Goal: Task Accomplishment & Management: Use online tool/utility

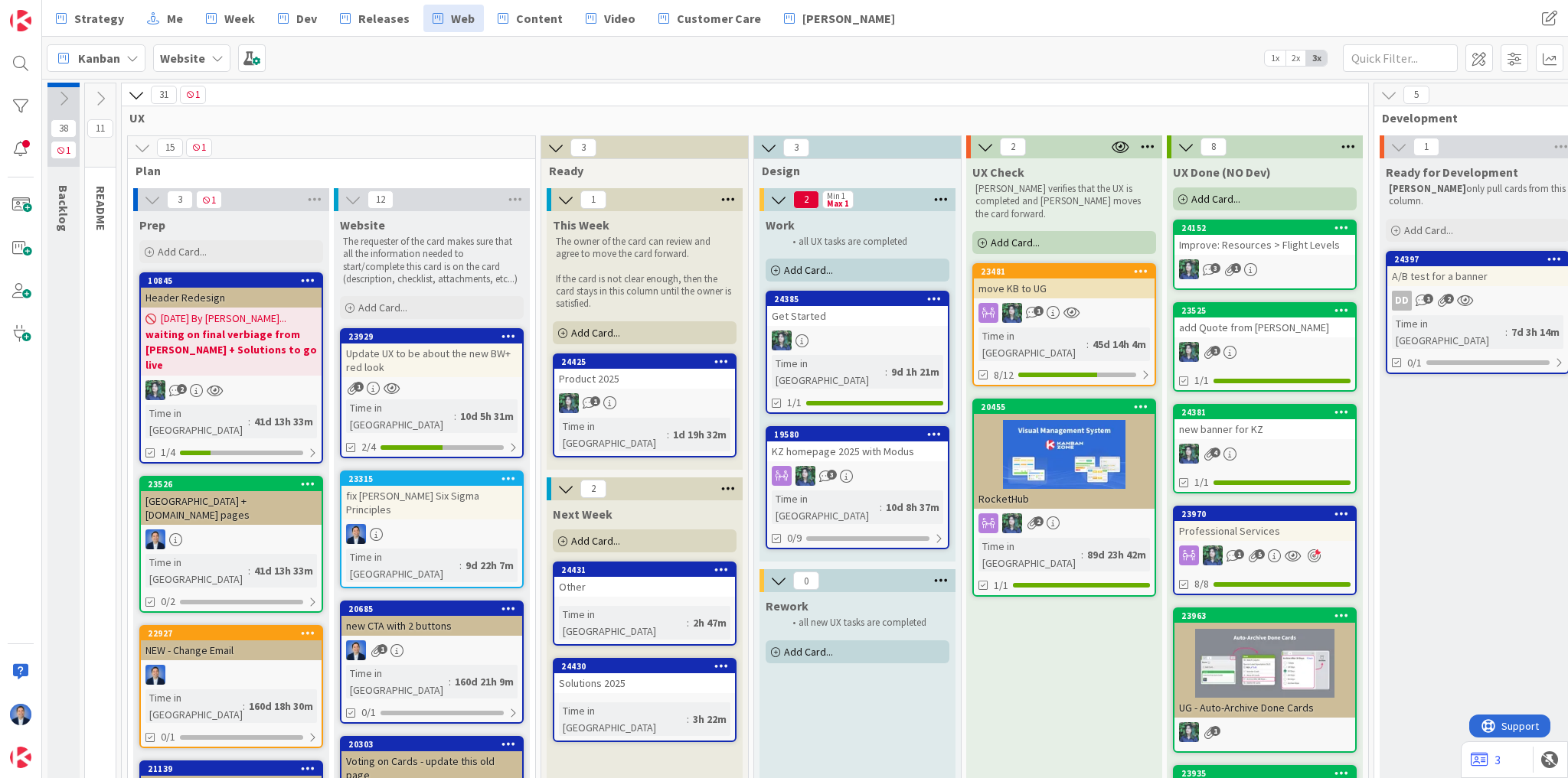
click at [789, 65] on div "Kanban Website 1x 2x 3x" at bounding box center [804, 58] width 1526 height 42
click at [33, 772] on div at bounding box center [20, 758] width 31 height 31
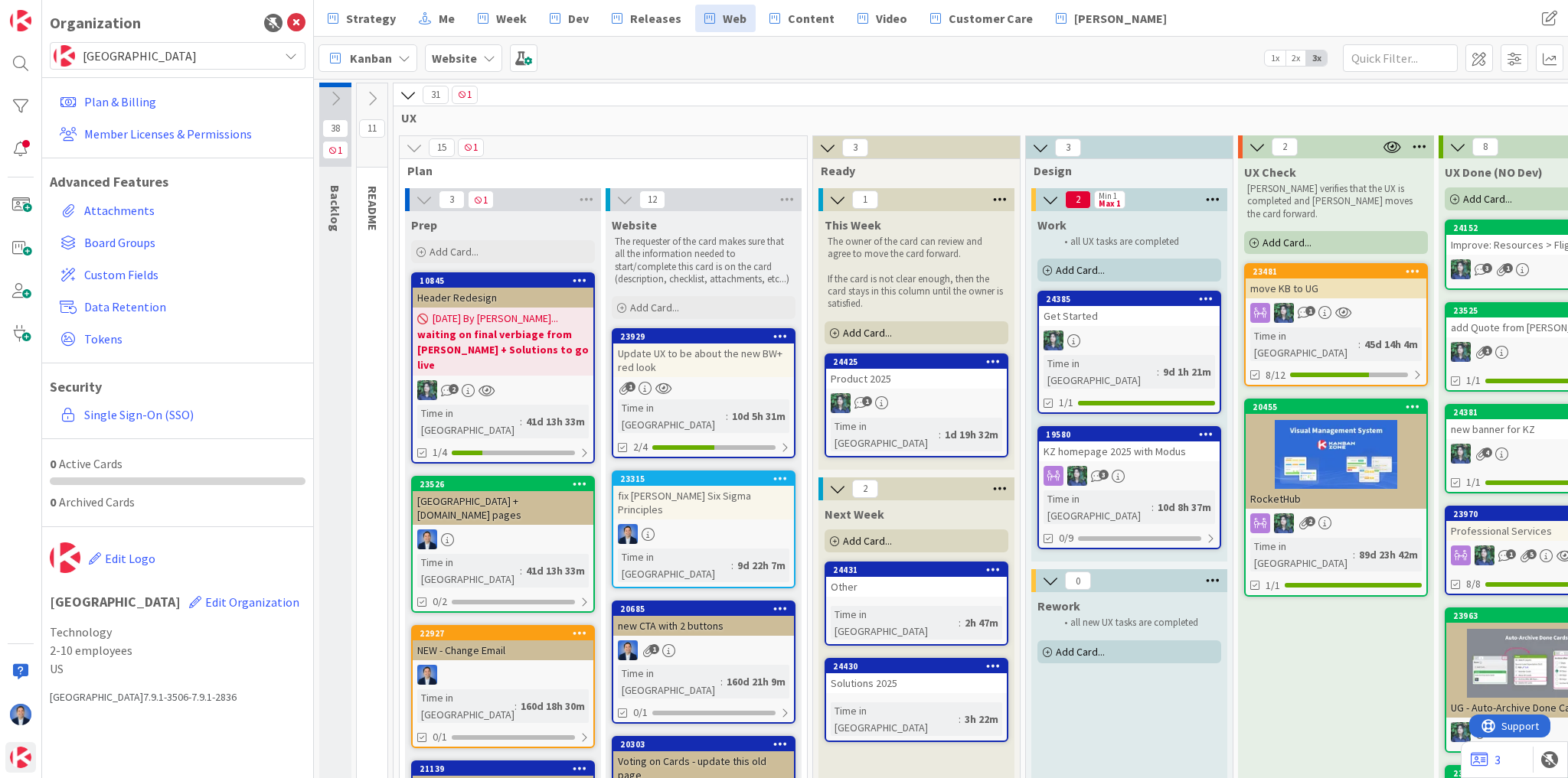
click at [183, 45] on span "[GEOGRAPHIC_DATA]" at bounding box center [176, 56] width 189 height 21
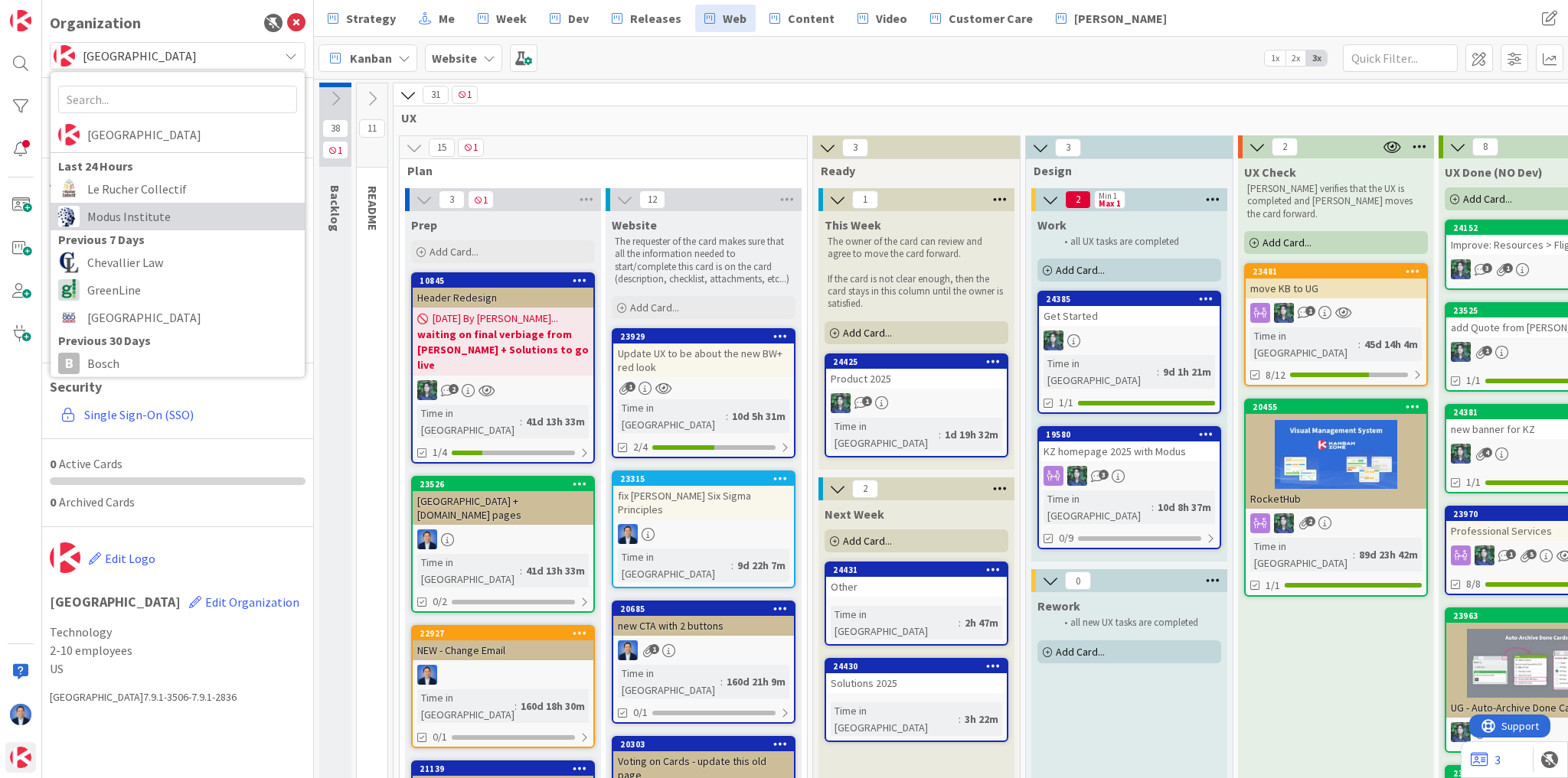
click at [150, 211] on span "Modus Institute" at bounding box center [192, 216] width 210 height 23
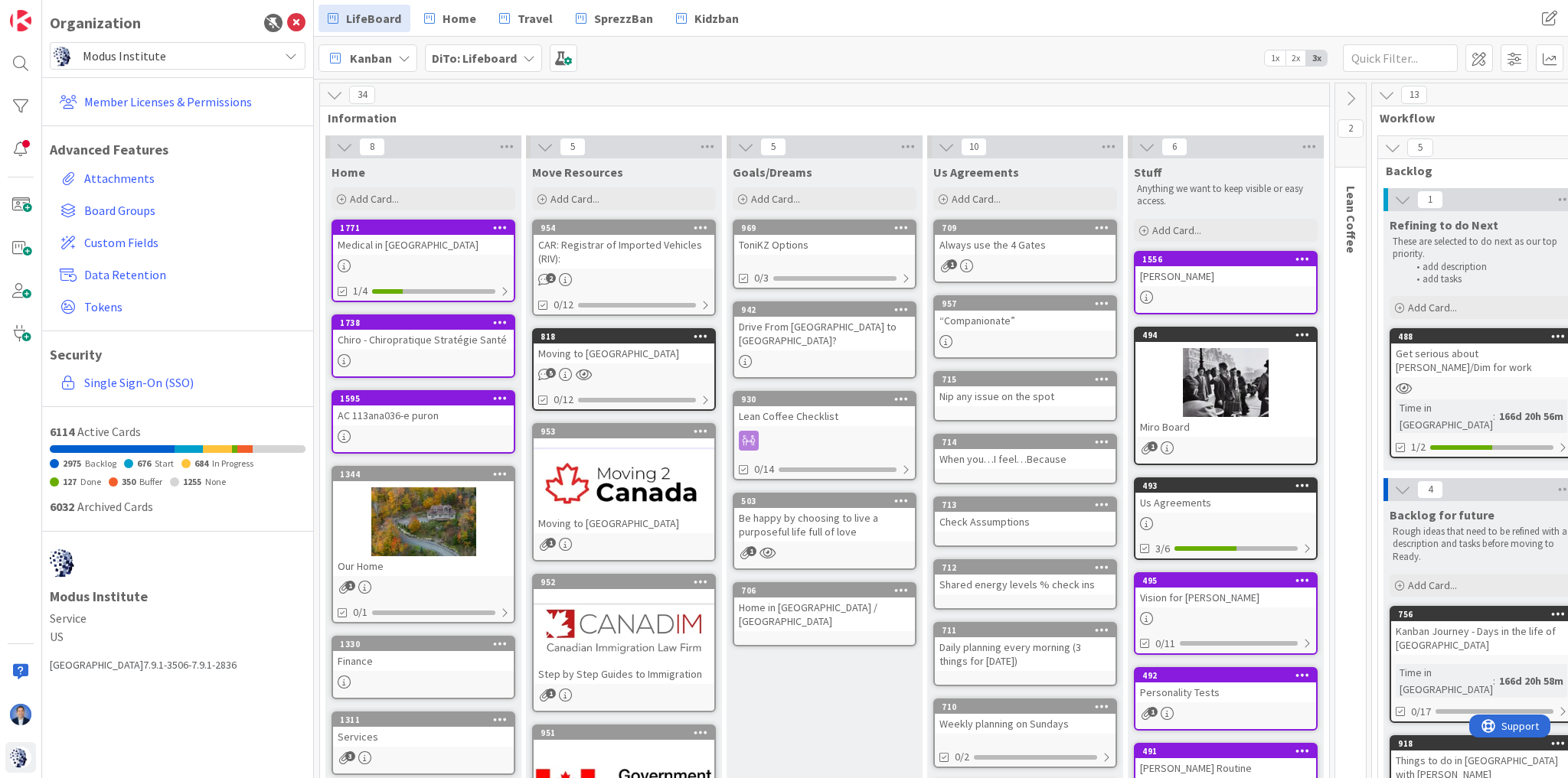
click at [437, 253] on div "Medical in [GEOGRAPHIC_DATA]" at bounding box center [424, 244] width 181 height 19
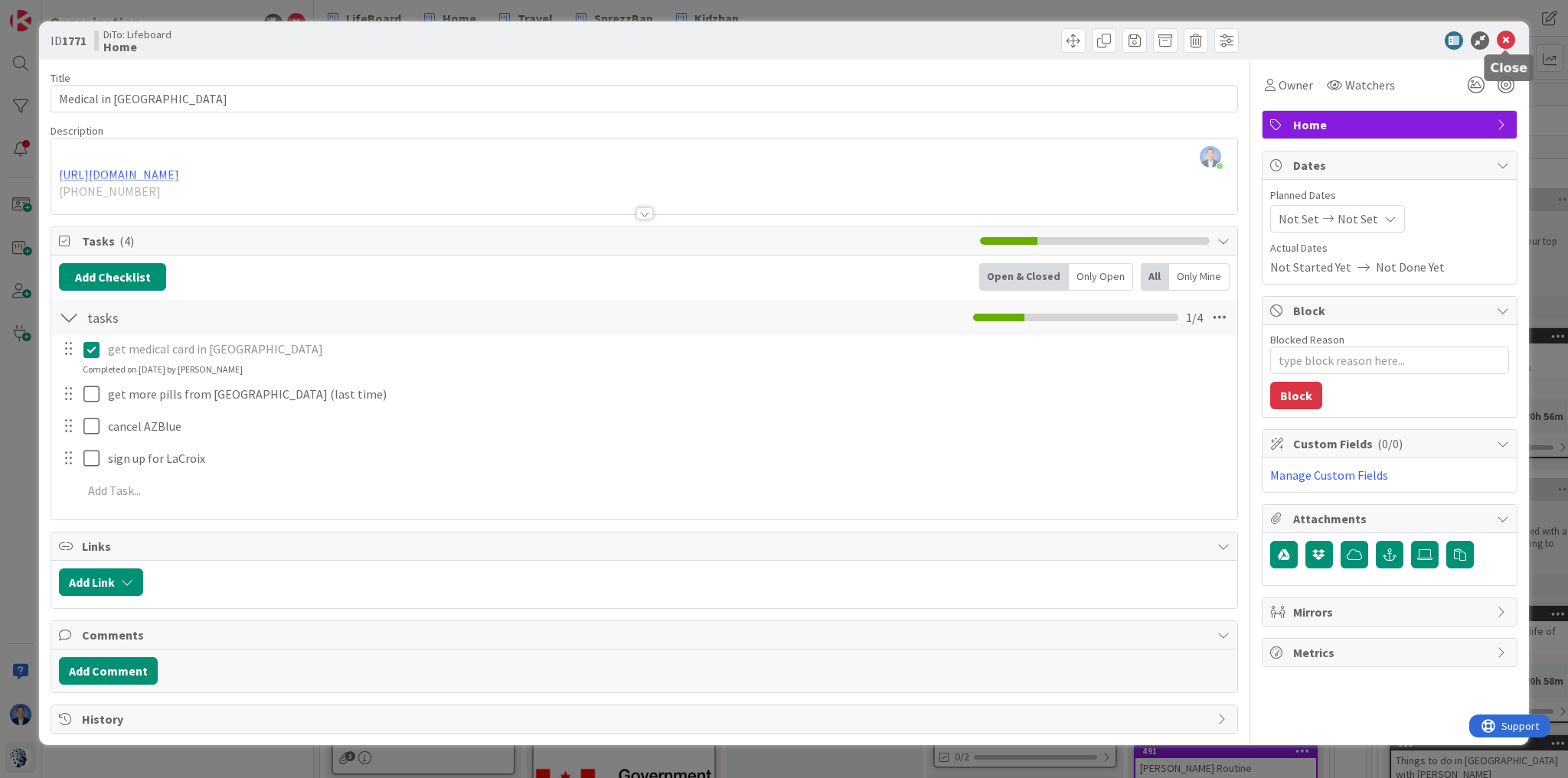
click at [1513, 37] on icon at bounding box center [1507, 41] width 19 height 19
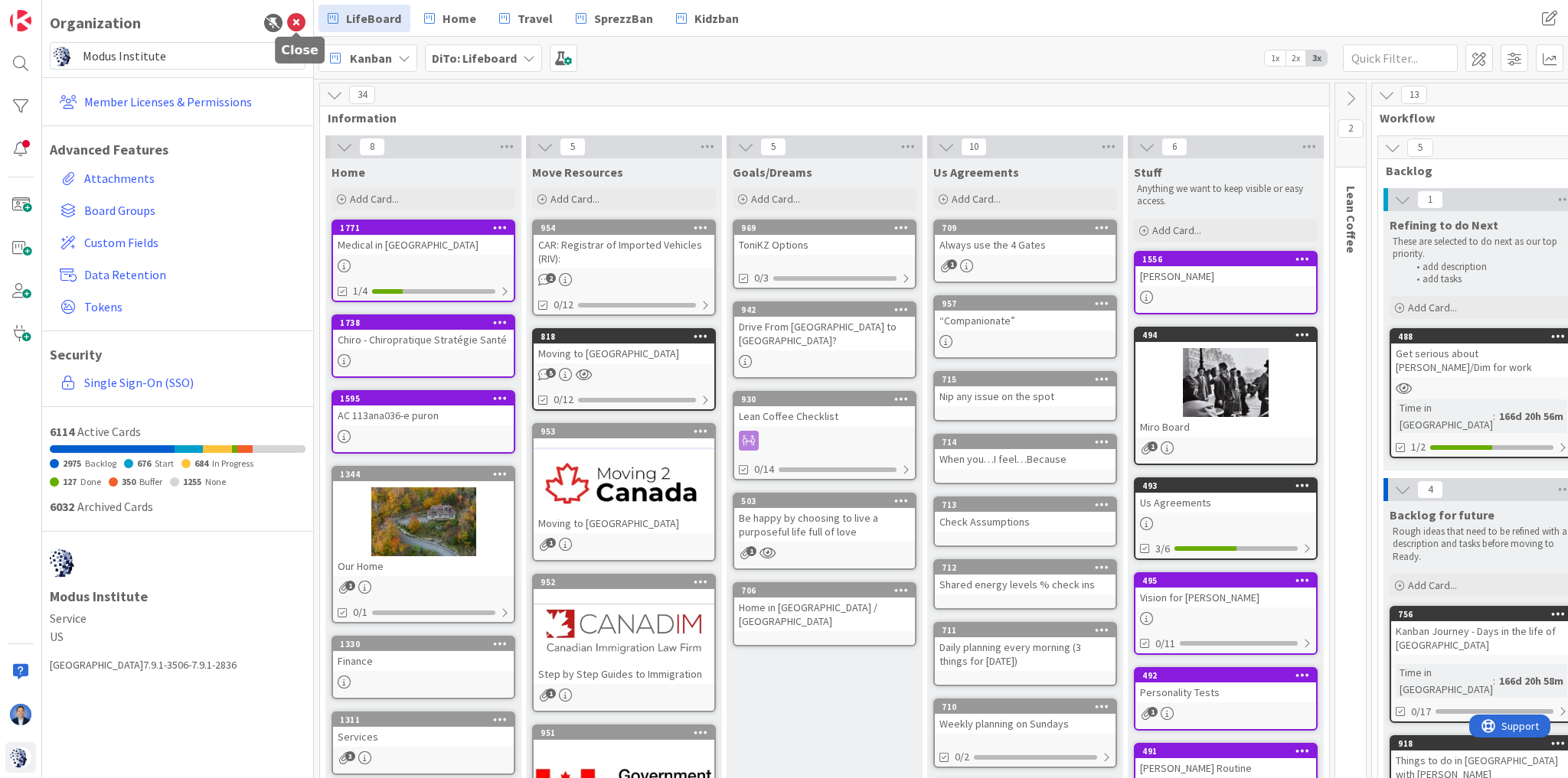
click at [298, 19] on icon at bounding box center [296, 23] width 19 height 19
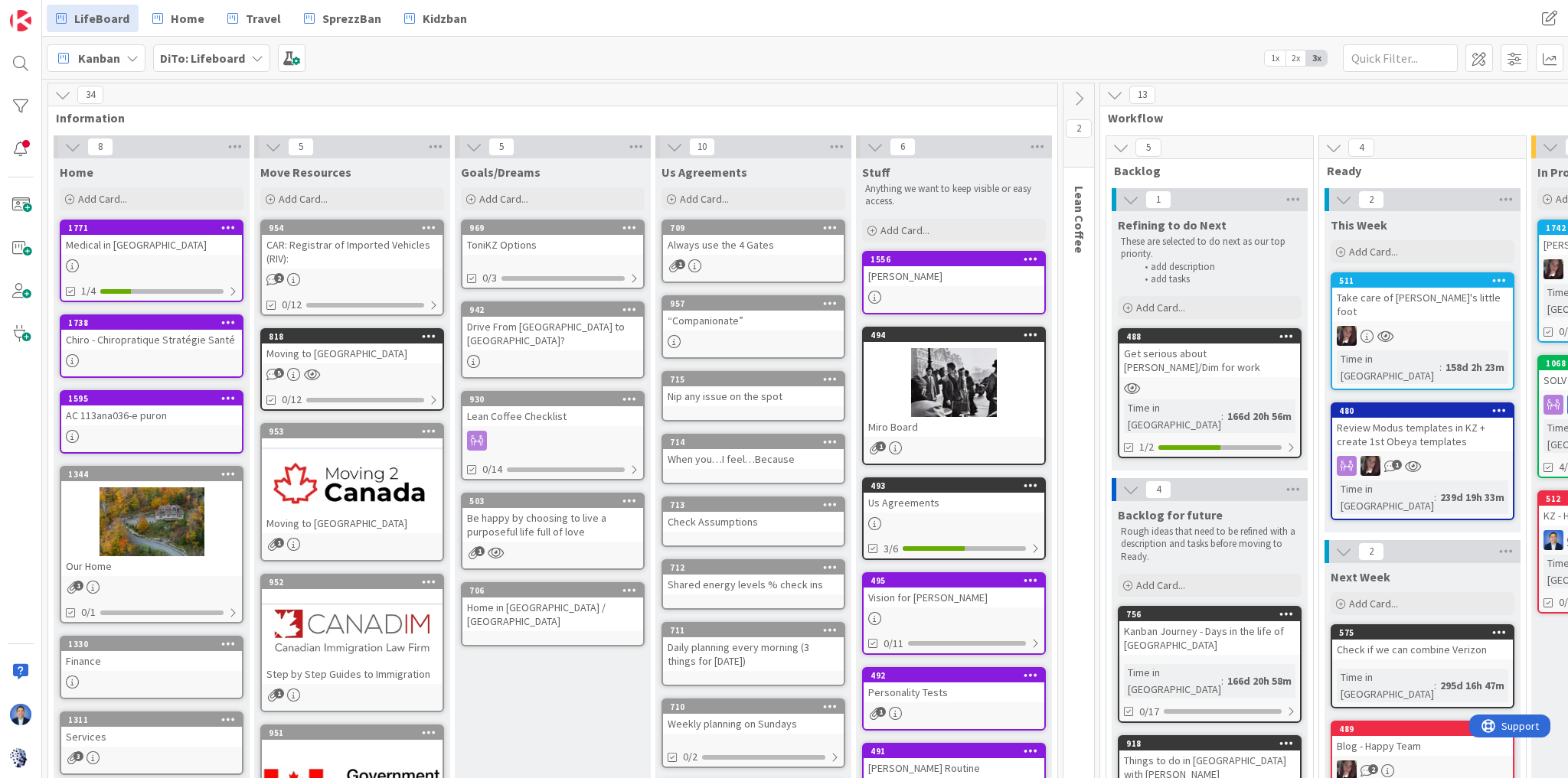
click at [205, 259] on div at bounding box center [151, 266] width 181 height 13
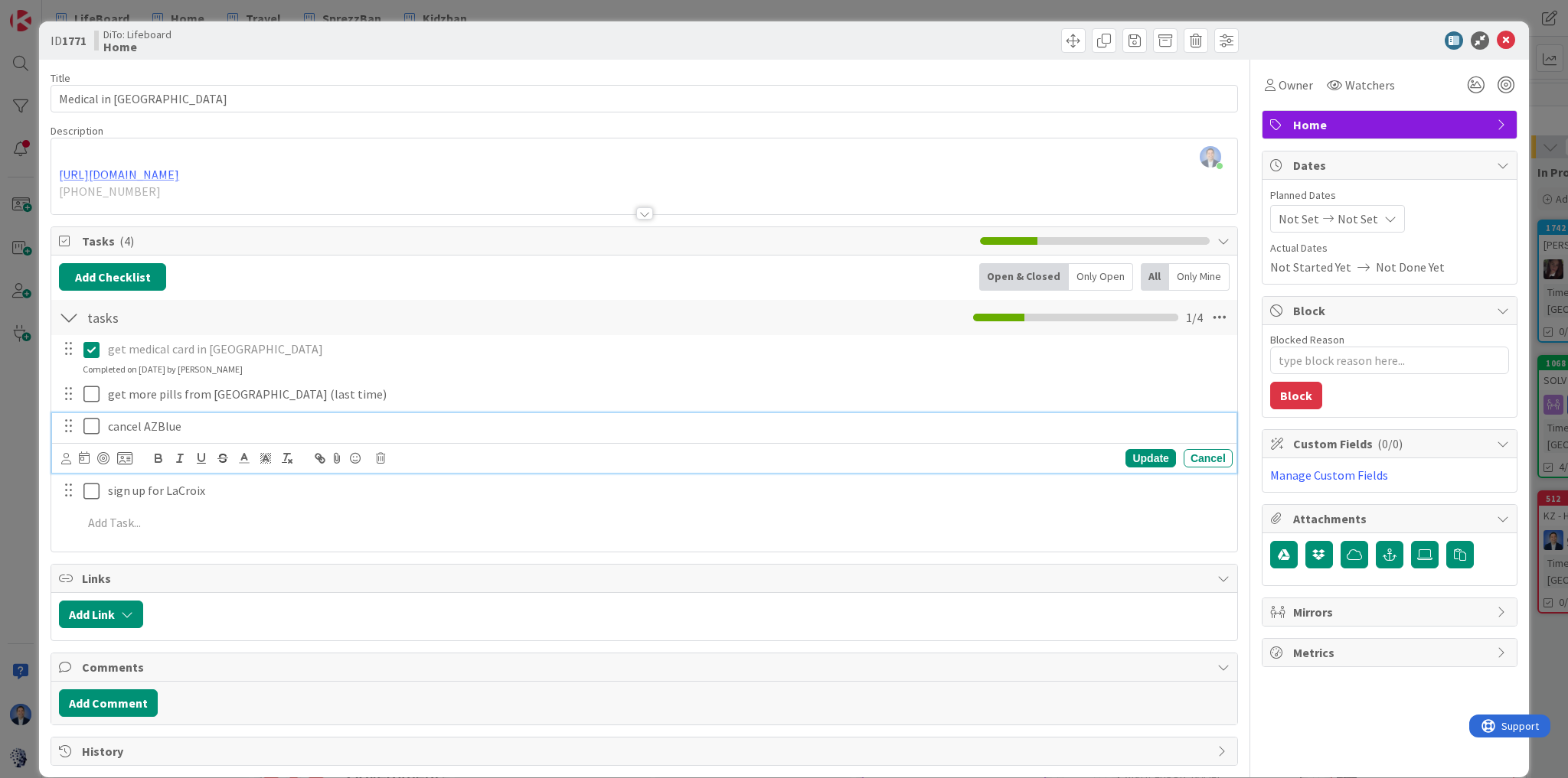
drag, startPoint x: 262, startPoint y: 429, endPoint x: 275, endPoint y: 427, distance: 13.2
click at [262, 428] on p "cancel AZBlue" at bounding box center [667, 426] width 1118 height 18
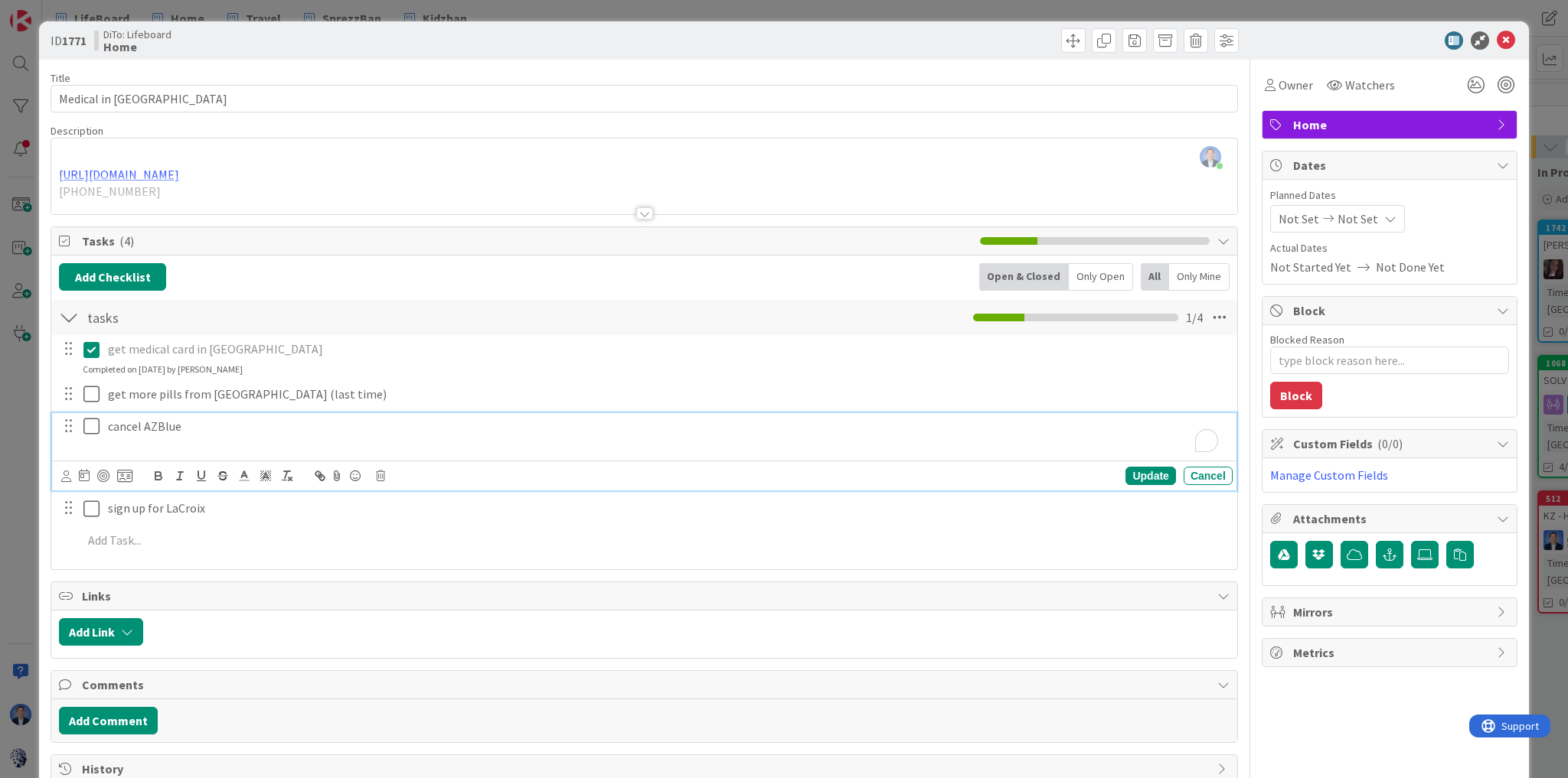
type textarea "x"
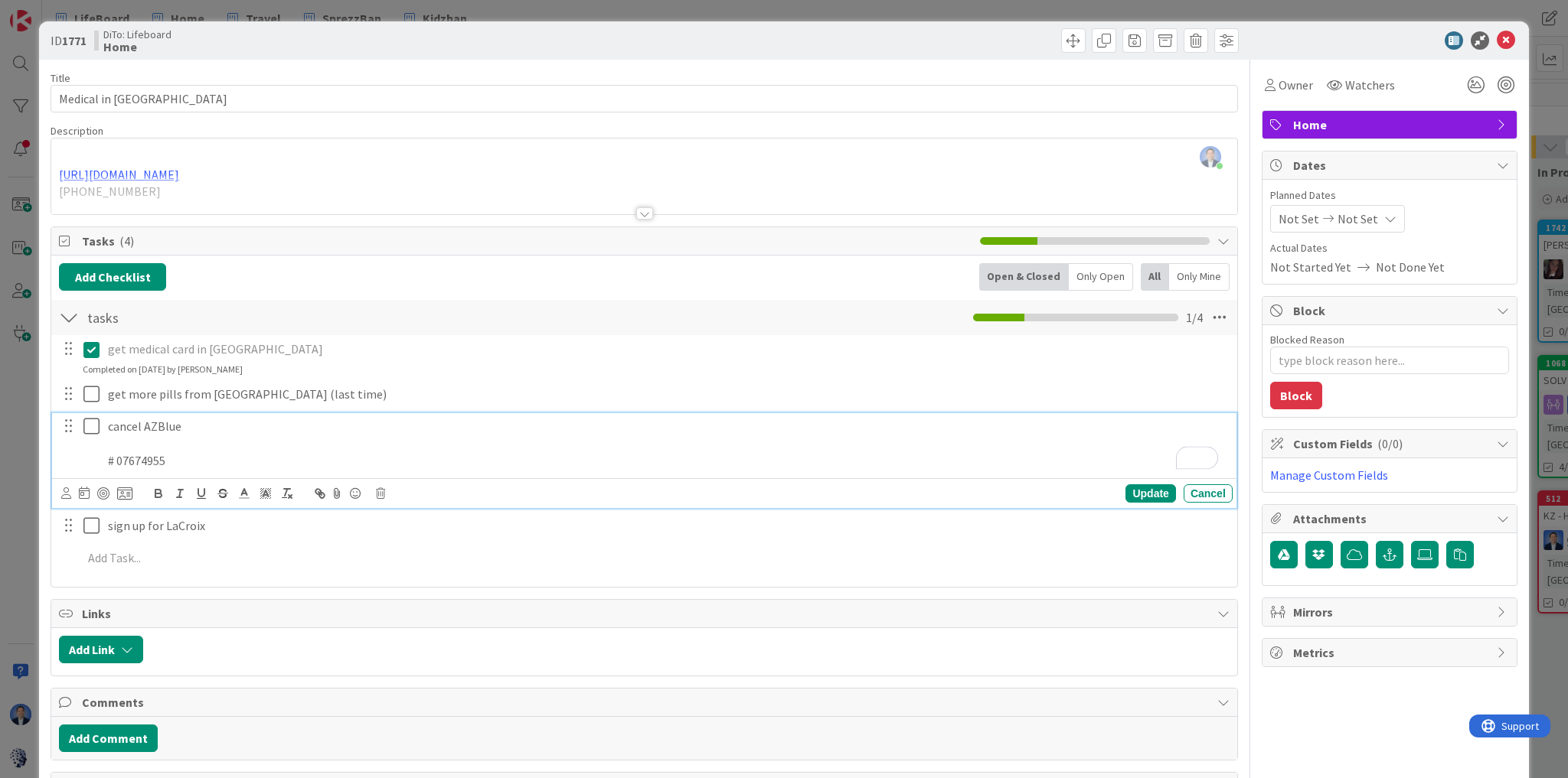
click at [194, 440] on p "To enrich screen reader interactions, please activate Accessibility in Grammarl…" at bounding box center [667, 443] width 1118 height 18
click at [110, 443] on p "[DATE]" at bounding box center [667, 443] width 1118 height 18
click at [1146, 490] on div "Update" at bounding box center [1151, 494] width 50 height 19
click at [89, 425] on icon at bounding box center [95, 426] width 23 height 19
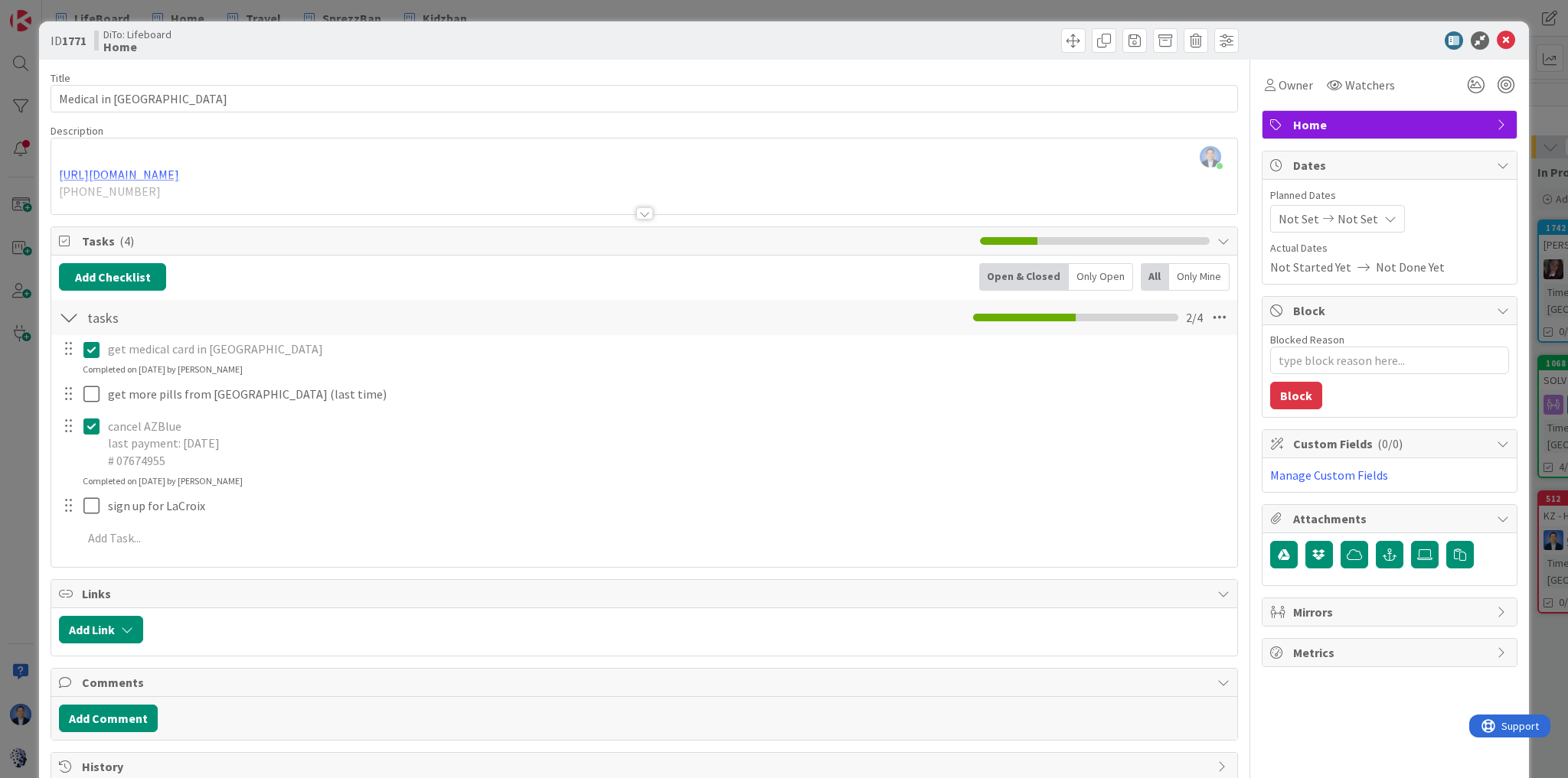
type textarea "x"
